Goal: Communication & Community: Answer question/provide support

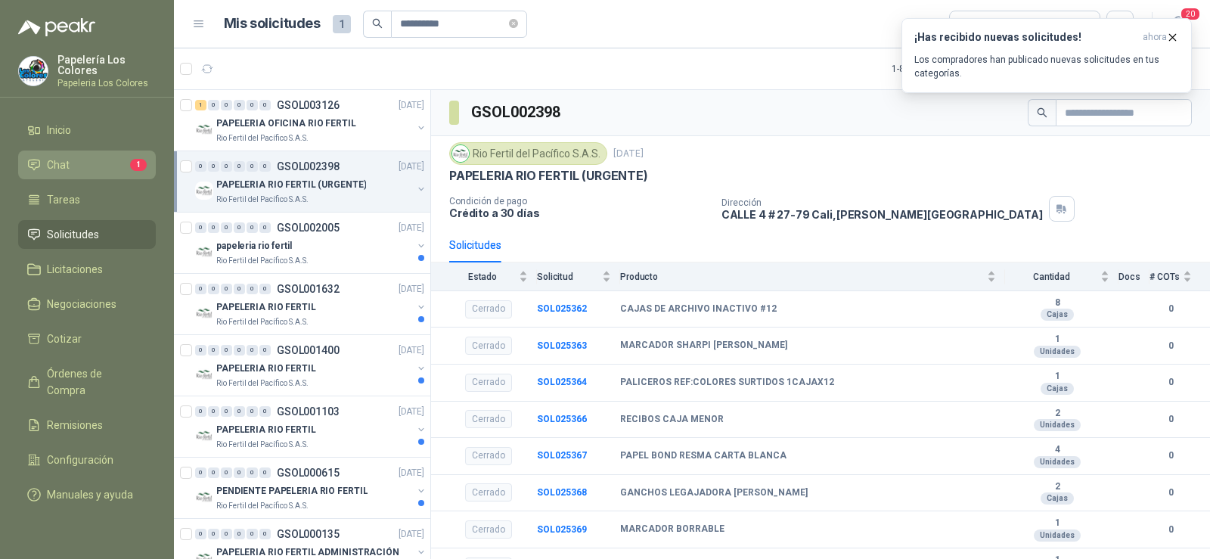
click at [57, 154] on link "Chat 1" at bounding box center [87, 165] width 138 height 29
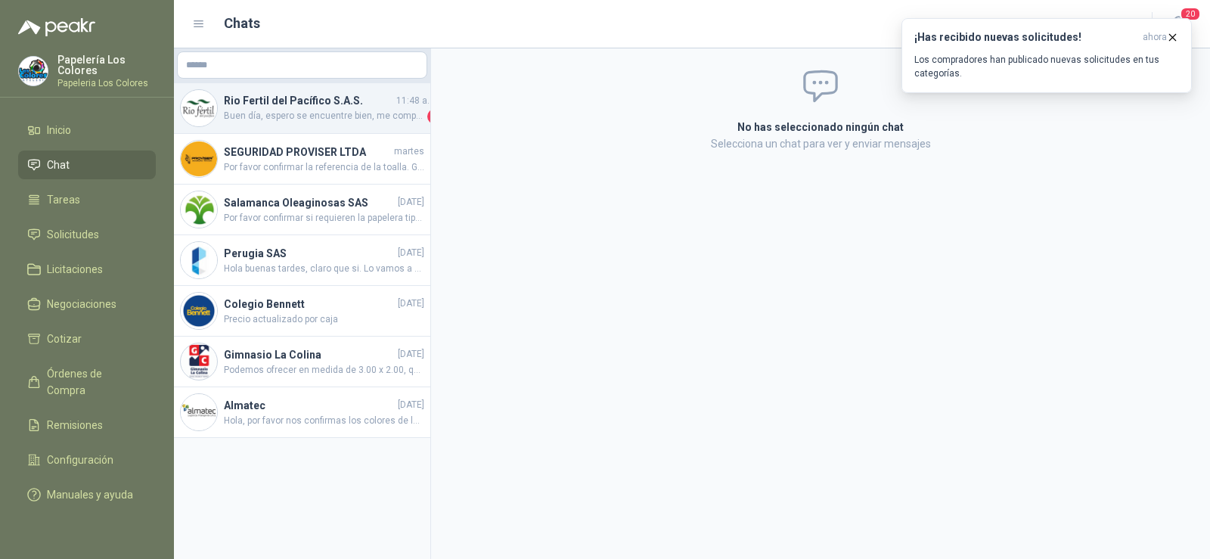
click at [322, 113] on span "Buen día, espero se encuentre bien, me comparte foto de la referencia cotizada …" at bounding box center [324, 116] width 200 height 15
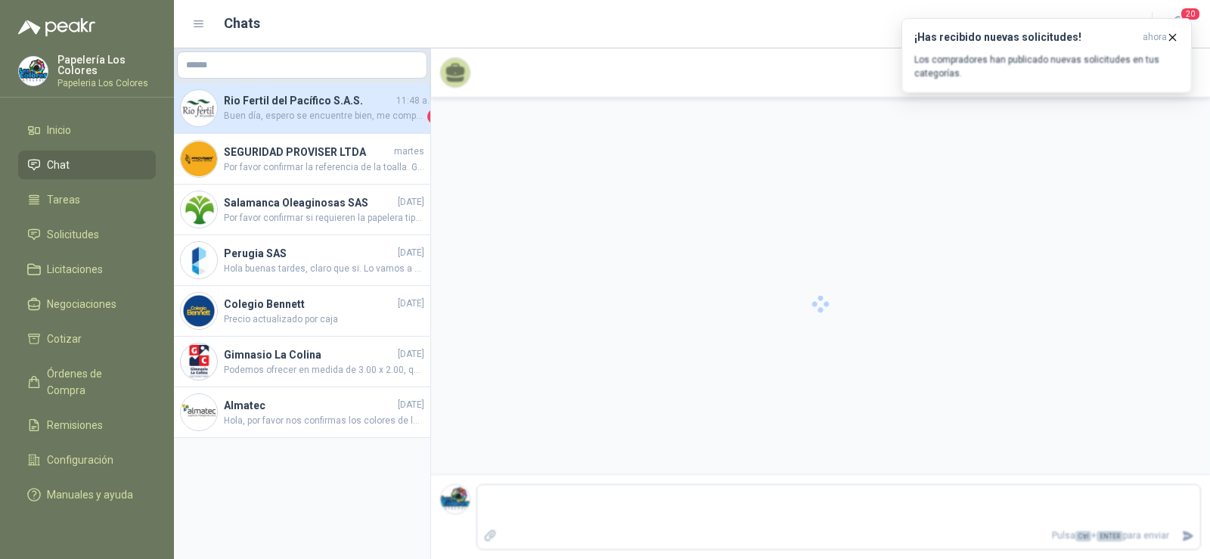
scroll to position [83, 0]
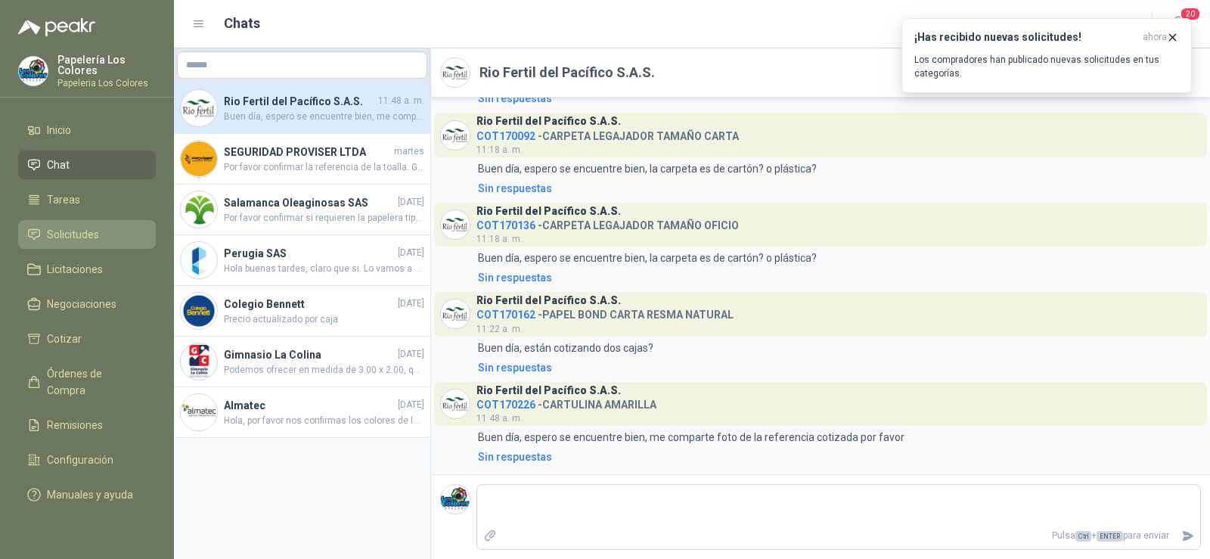
click at [82, 235] on span "Solicitudes" at bounding box center [73, 234] width 52 height 17
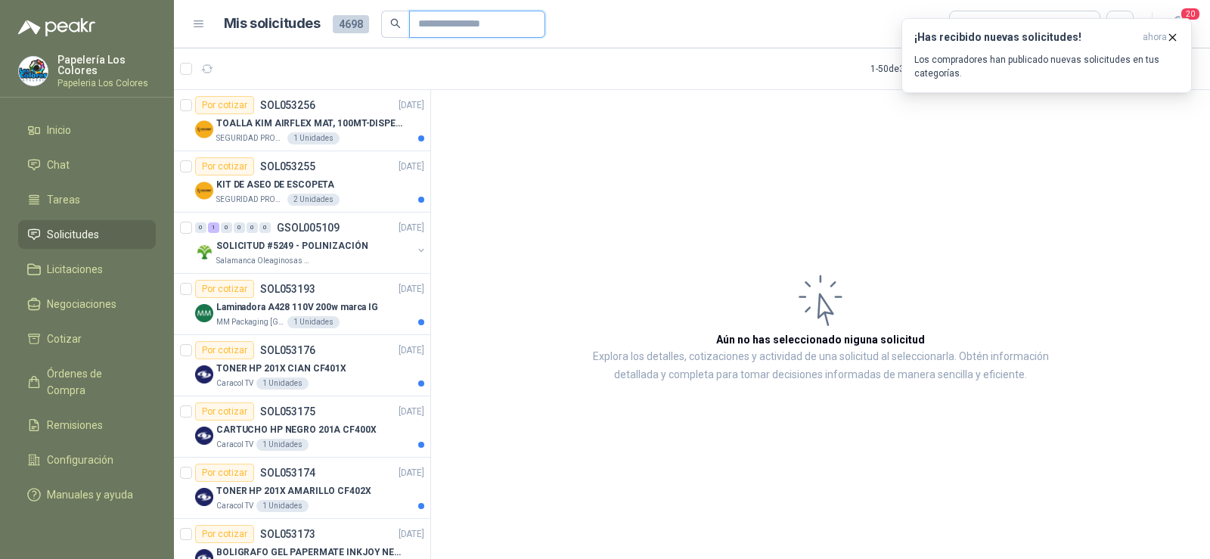
click at [444, 23] on input "text" at bounding box center [471, 24] width 106 height 26
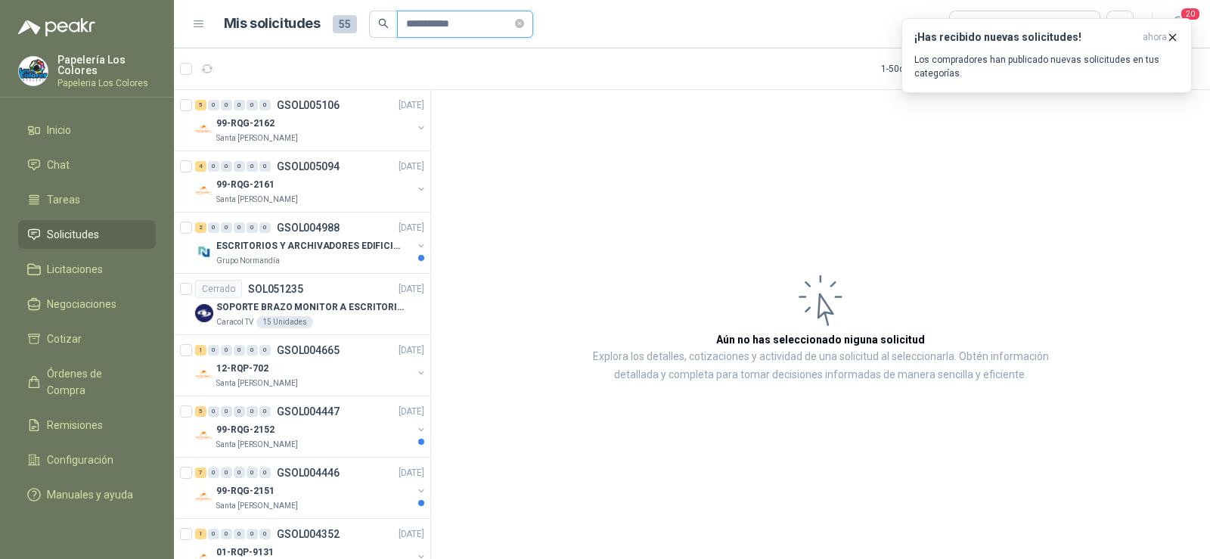
type input "**********"
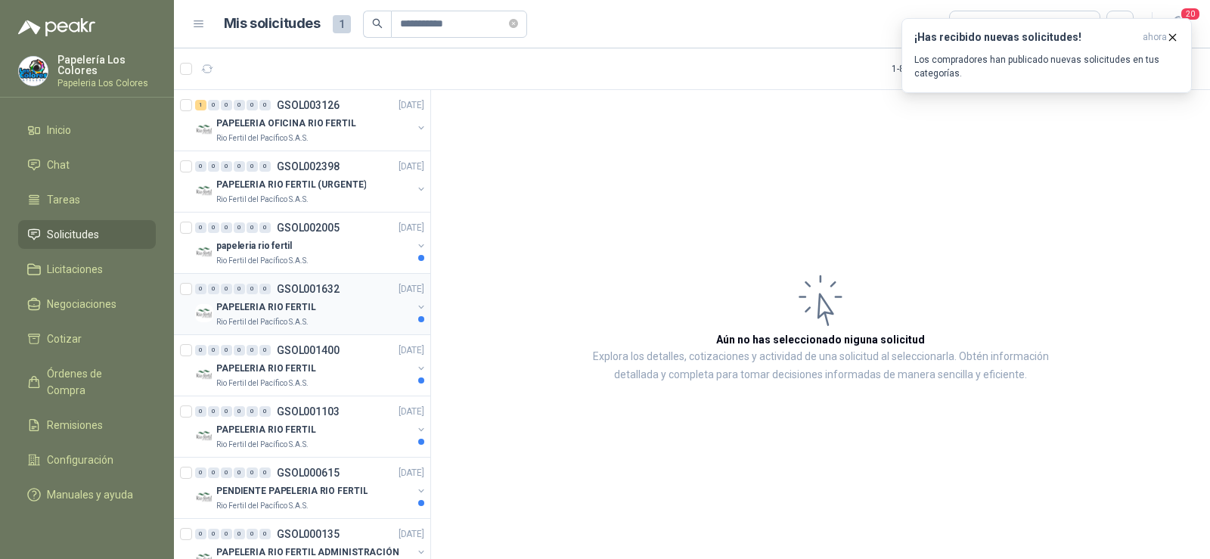
click at [294, 302] on p "PAPELERIA RIO FERTIL" at bounding box center [266, 307] width 100 height 14
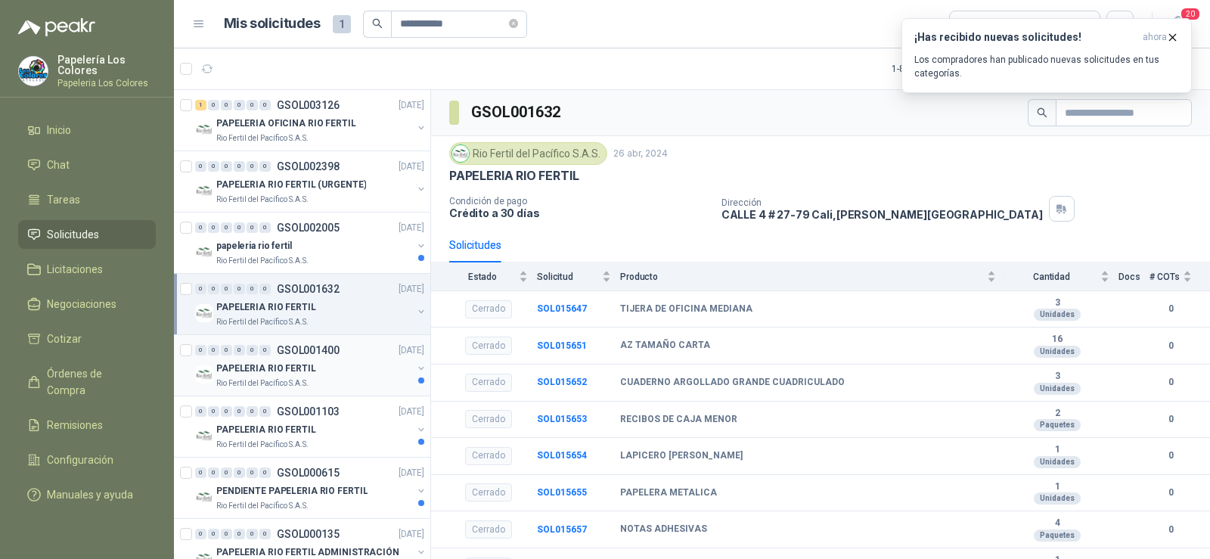
click at [272, 362] on p "PAPELERIA RIO FERTIL" at bounding box center [266, 369] width 100 height 14
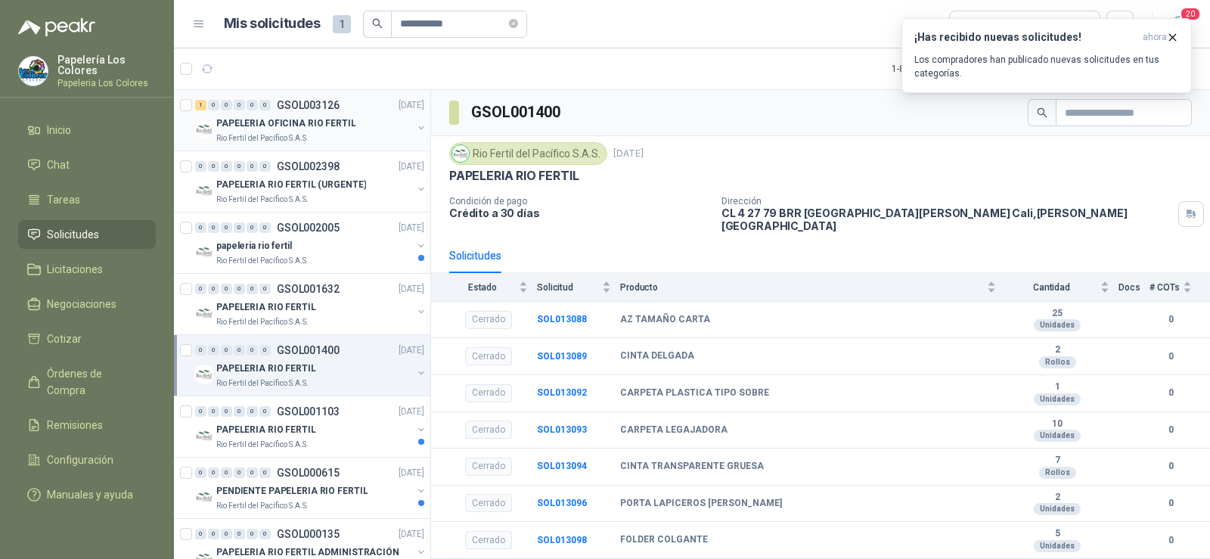
click at [290, 140] on p "Rio Fertil del Pacífico S.A.S." at bounding box center [262, 138] width 92 height 12
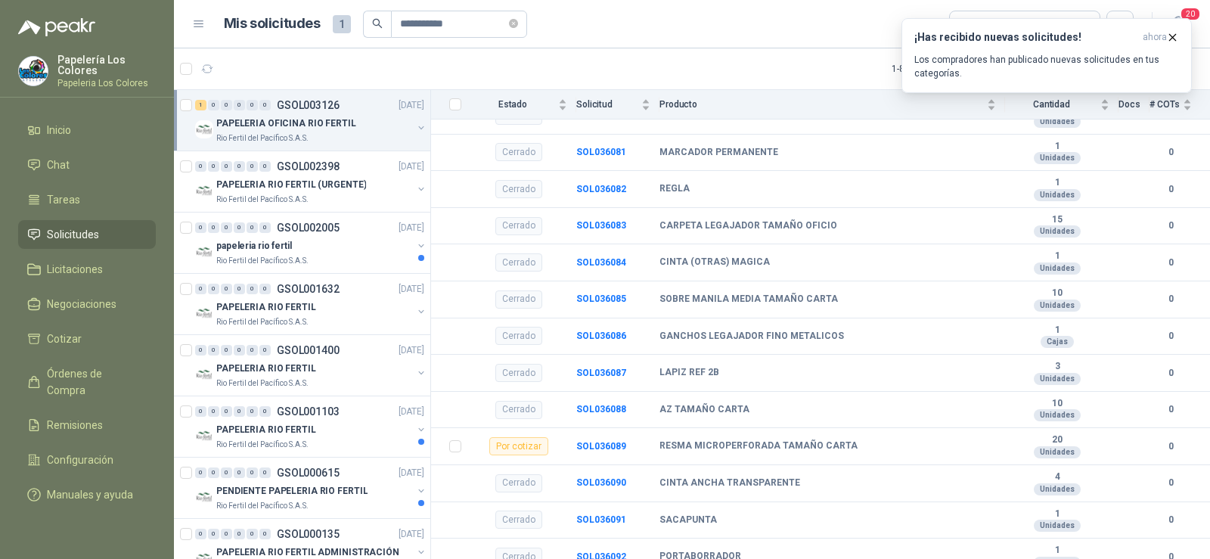
scroll to position [378, 0]
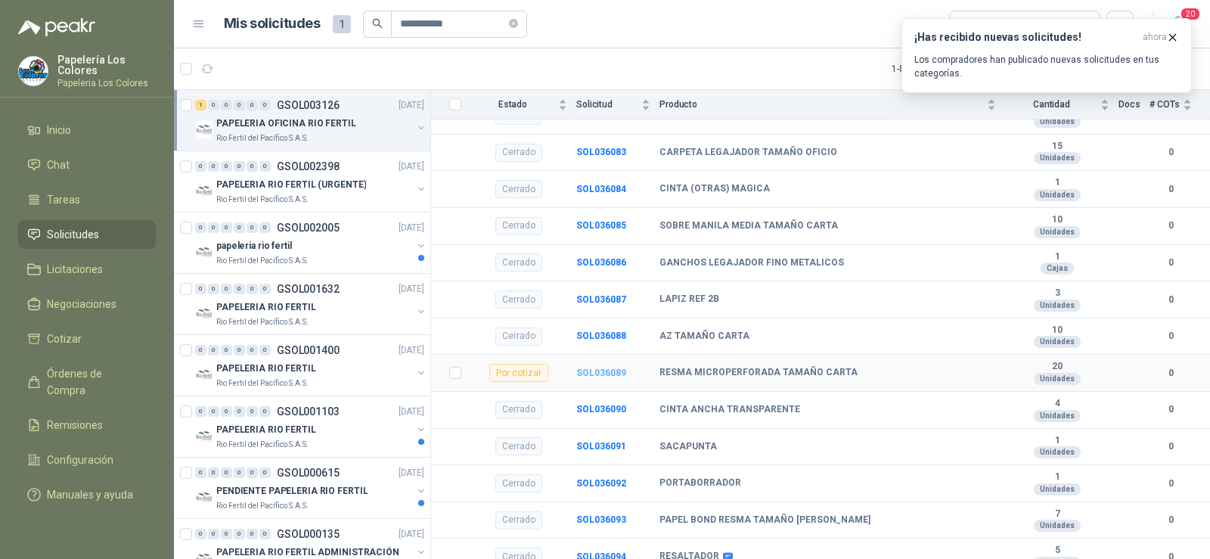
click at [597, 369] on b "SOL036089" at bounding box center [601, 373] width 50 height 11
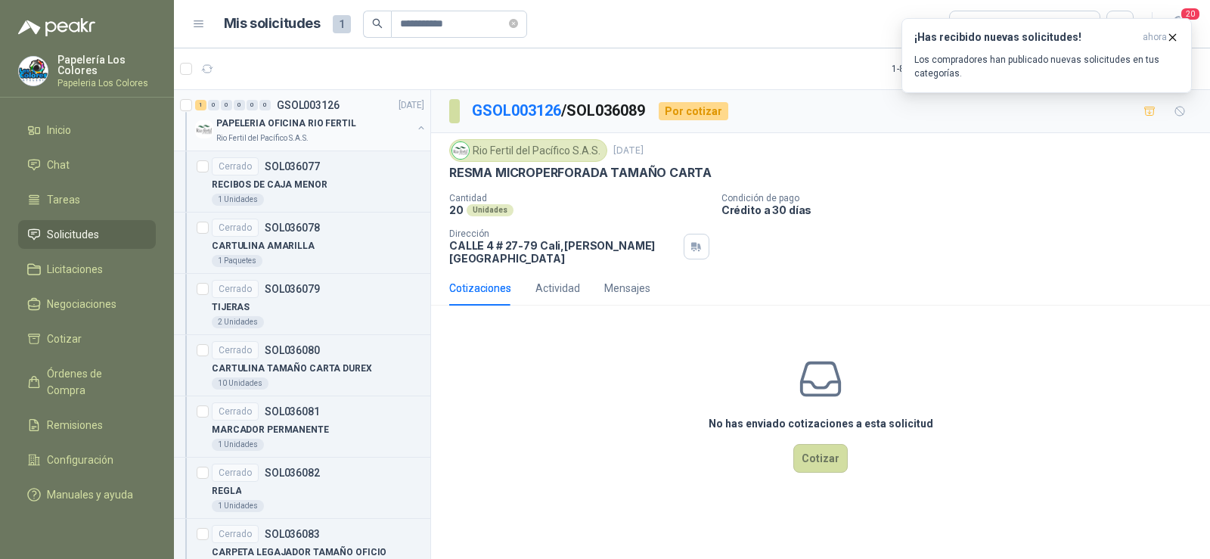
click at [278, 125] on p "PAPELERIA OFICINA RIO FERTIL" at bounding box center [286, 123] width 140 height 14
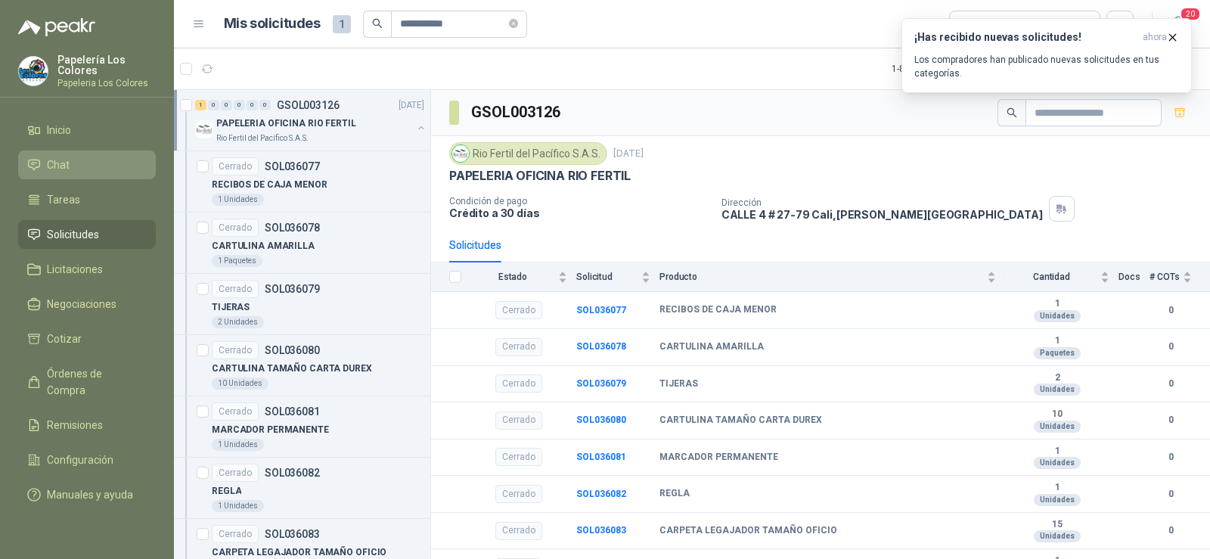
click at [52, 164] on span "Chat" at bounding box center [58, 165] width 23 height 17
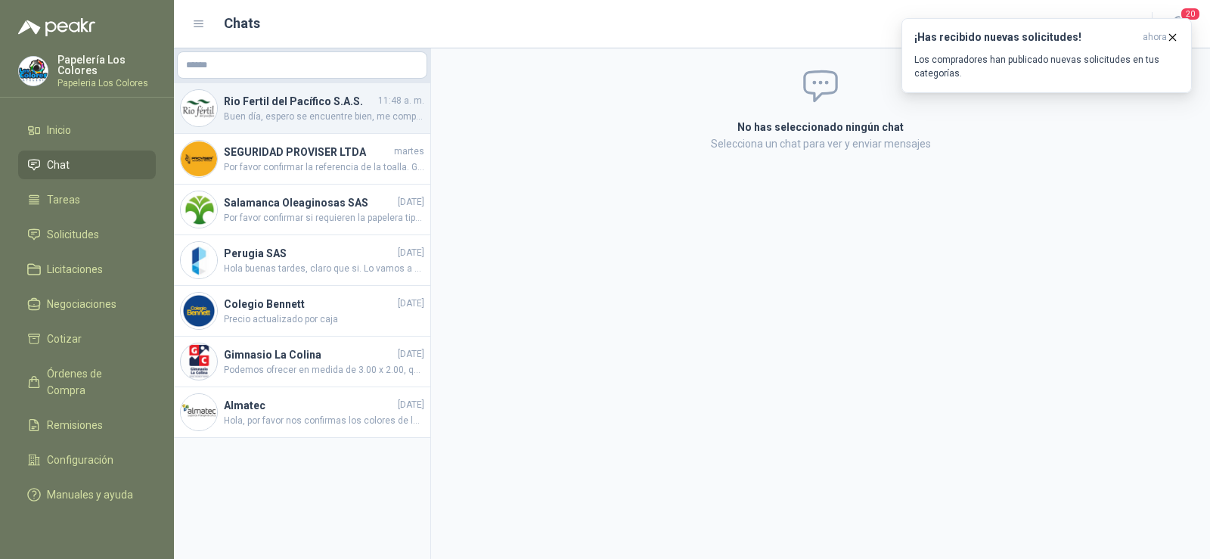
click at [278, 121] on span "Buen día, espero se encuentre bien, me comparte foto de la referencia cotizada …" at bounding box center [324, 117] width 200 height 14
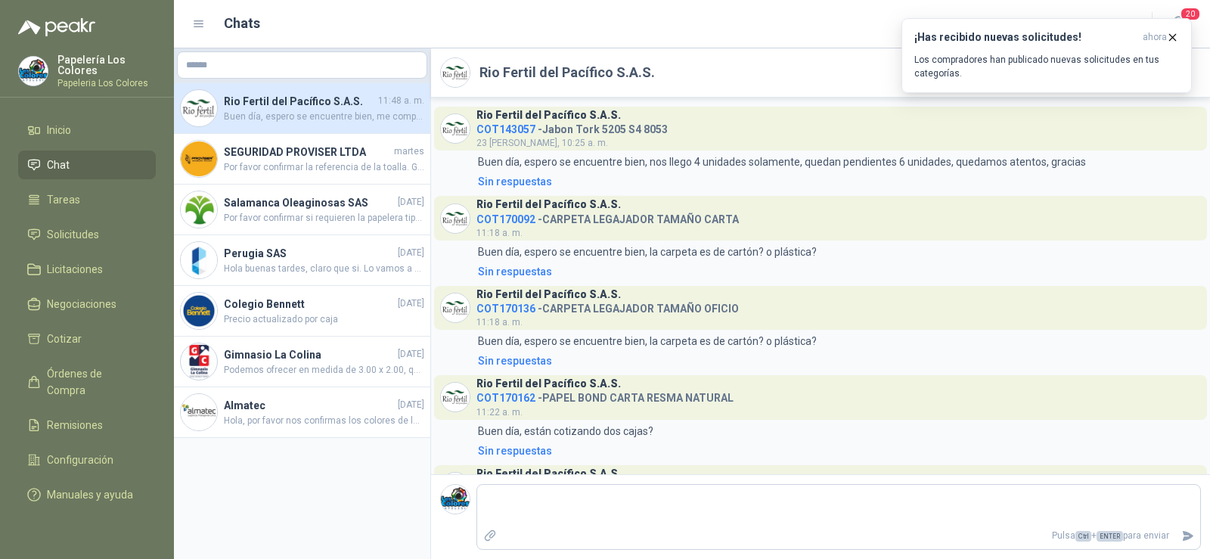
click at [510, 219] on span "COT170092" at bounding box center [505, 219] width 59 height 12
click at [507, 206] on body "Papelería Los Colores Papeleria Los Colores Inicio Chat Tareas Solicitudes Lici…" at bounding box center [605, 279] width 1210 height 559
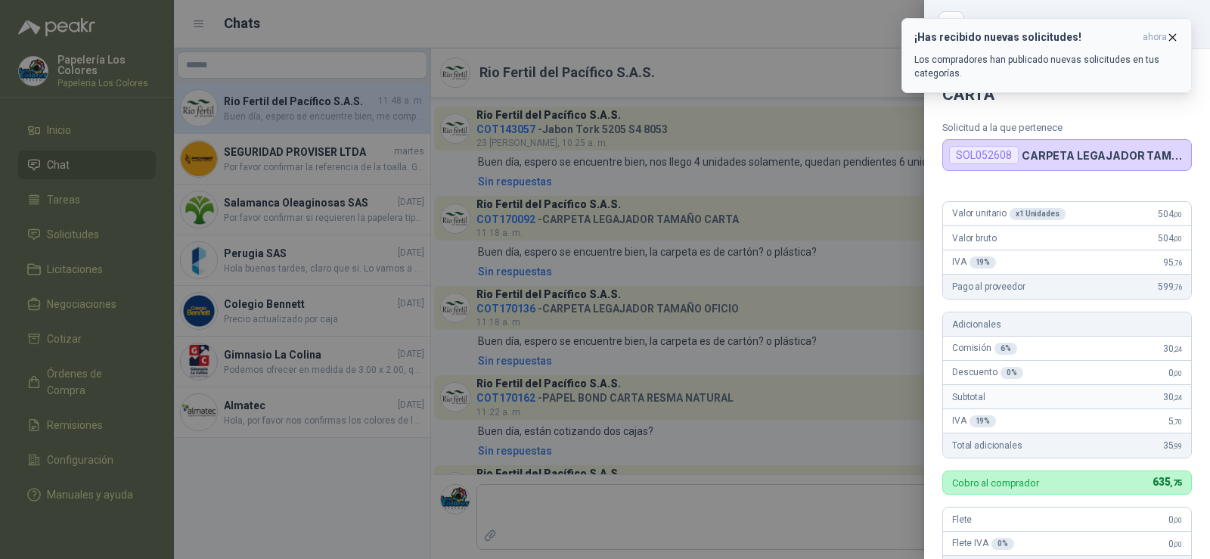
click at [1172, 41] on icon "button" at bounding box center [1172, 37] width 13 height 13
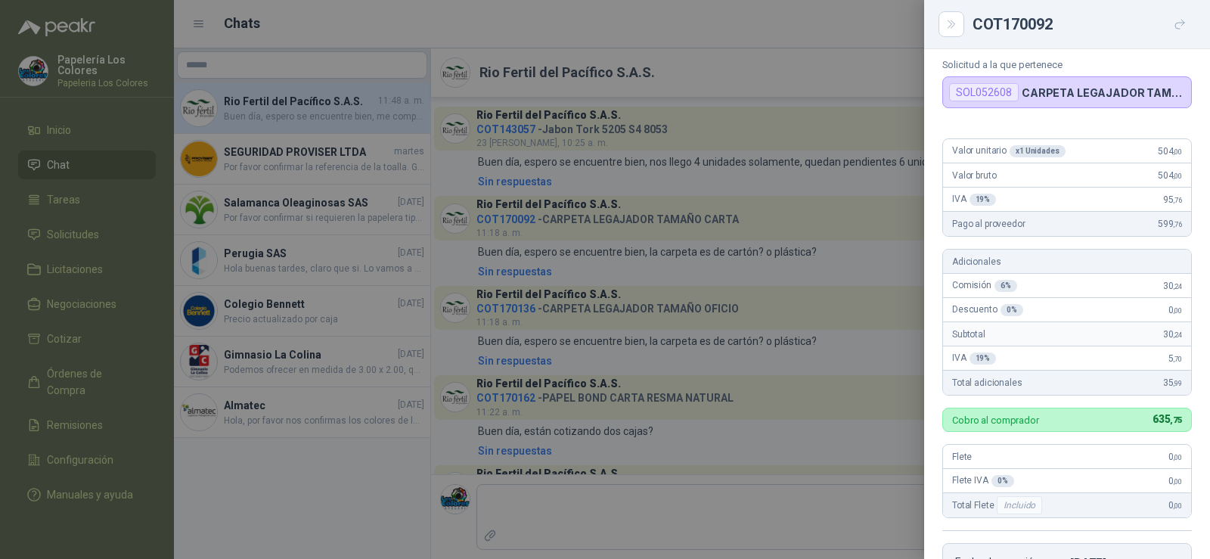
scroll to position [142, 0]
